Goal: Task Accomplishment & Management: Complete application form

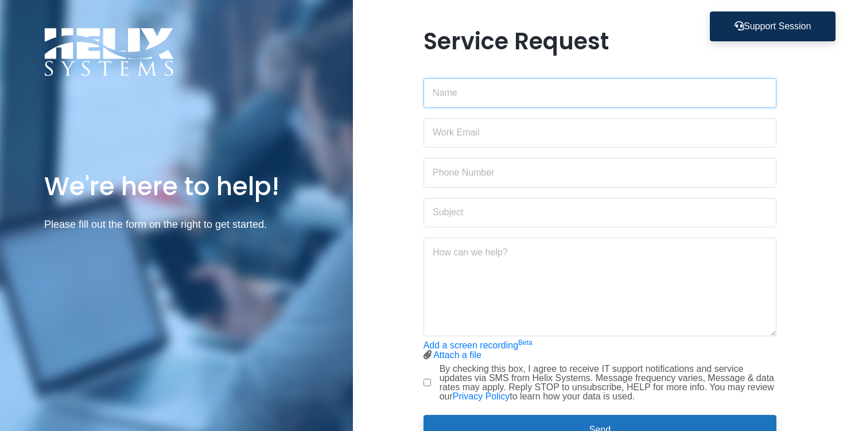
click at [499, 87] on input "text" at bounding box center [599, 93] width 353 height 30
type input "[PERSON_NAME]"
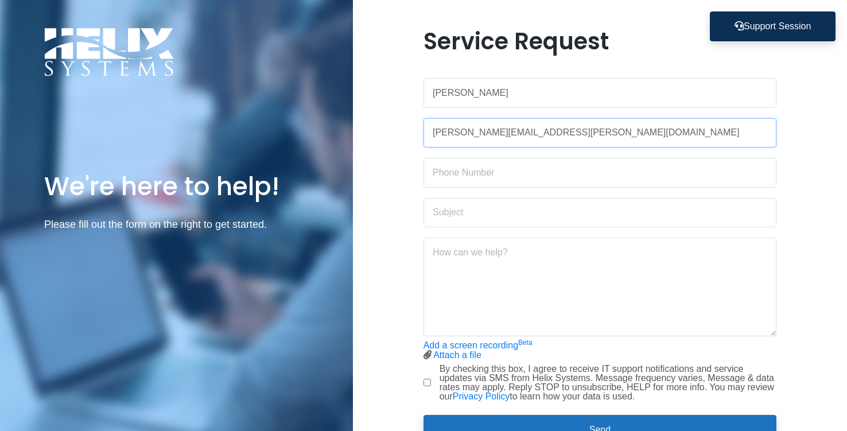
type input "[PERSON_NAME][EMAIL_ADDRESS][PERSON_NAME][DOMAIN_NAME]"
type input "2036712890"
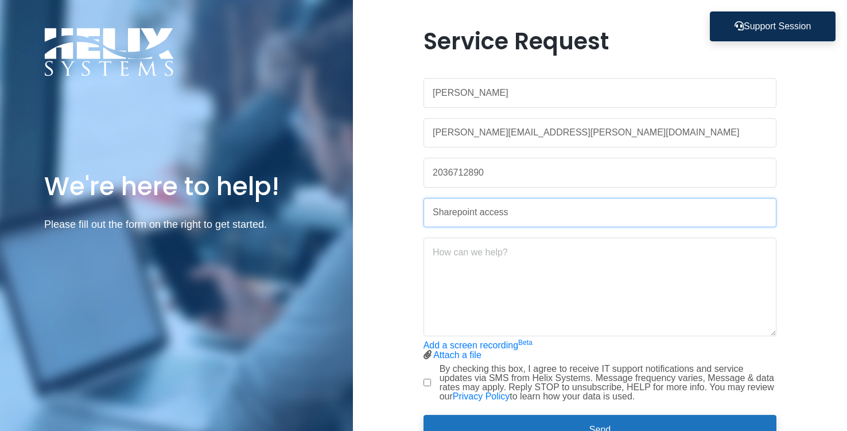
type input "Sharepoint access"
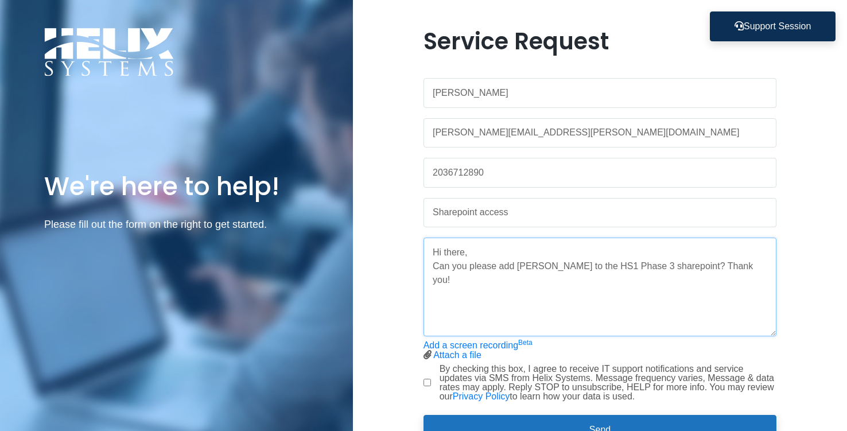
click at [700, 264] on textarea "Hi there, Can you please add [PERSON_NAME] to the HS1 Phase 3 sharepoint? Thank…" at bounding box center [599, 286] width 353 height 99
paste textarea "[URL][DOMAIN_NAME]"
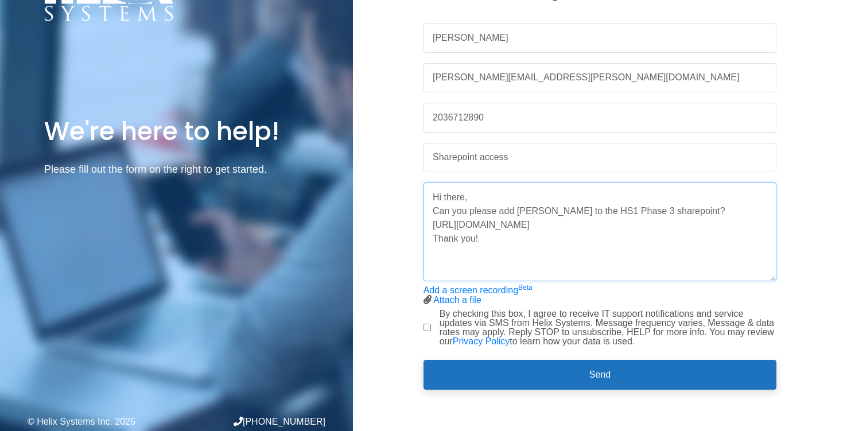
type textarea "Hi there, Can you please add [PERSON_NAME] to the HS1 Phase 3 sharepoint? [URL]…"
click at [427, 327] on input "By checking this box, I agree to receive IT support notifications and service u…" at bounding box center [426, 327] width 7 height 7
checkbox input "true"
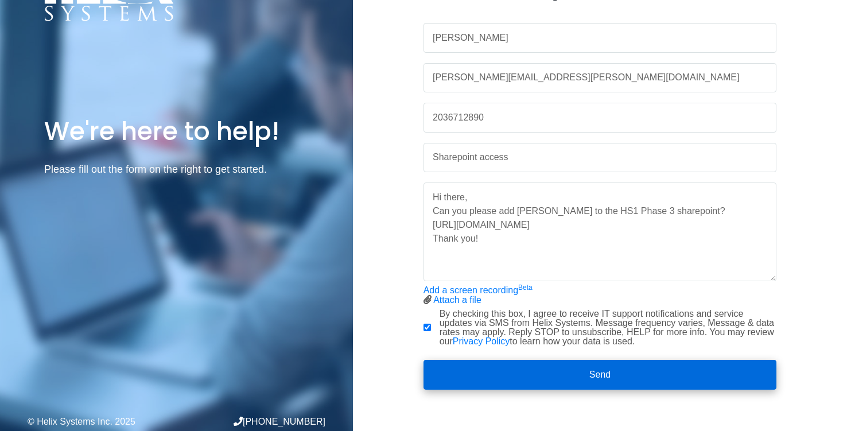
click at [485, 364] on button "Send" at bounding box center [599, 375] width 353 height 30
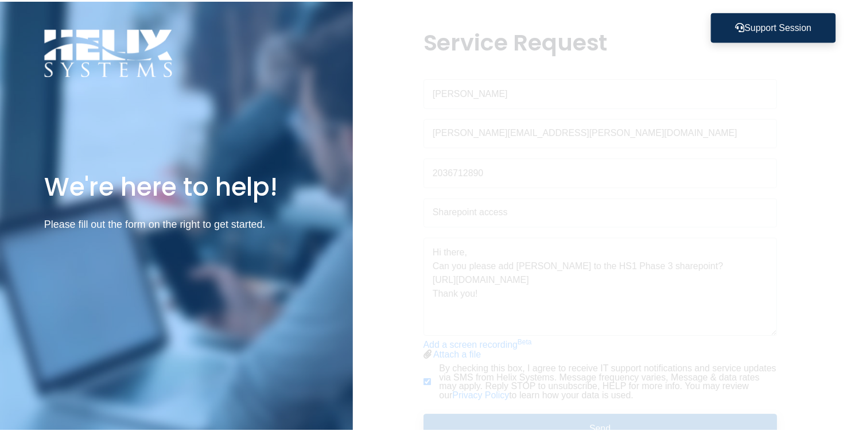
scroll to position [0, 0]
